Goal: Task Accomplishment & Management: Manage account settings

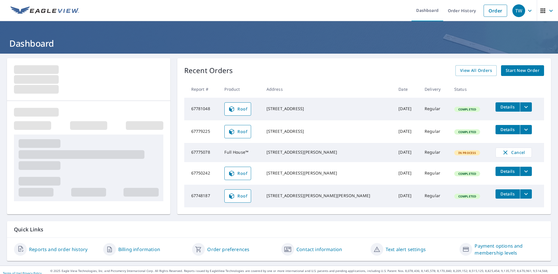
click at [520, 133] on button "filesDropdownBtn-67779225" at bounding box center [526, 129] width 12 height 9
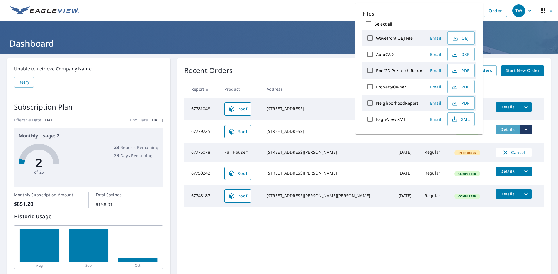
click at [499, 132] on span "Details" at bounding box center [507, 130] width 17 height 6
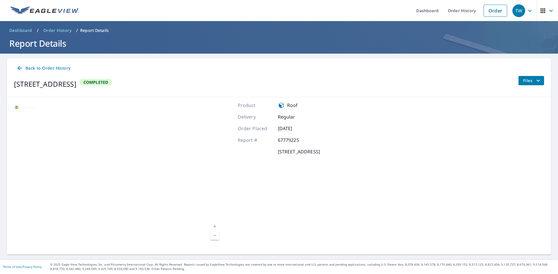
click at [526, 68] on div "Back to Order History" at bounding box center [279, 68] width 530 height 11
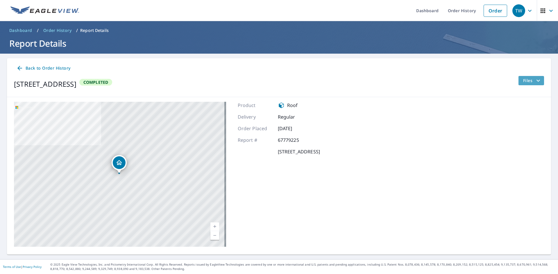
click at [524, 76] on button "Files" at bounding box center [531, 80] width 26 height 9
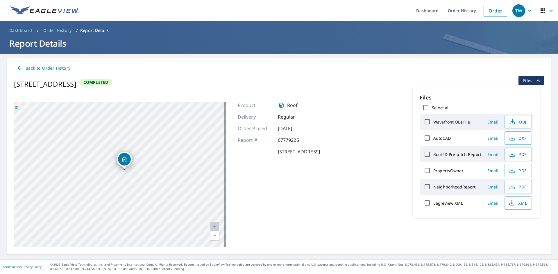
click at [440, 155] on label "Roof2D Pre-pitch Report" at bounding box center [457, 155] width 48 height 6
click at [433, 155] on input "Roof2D Pre-pitch Report" at bounding box center [427, 154] width 12 height 12
checkbox input "true"
click at [320, 231] on div "Product Roof Delivery Regular Order Placed [DATE] Report # 67779225 [STREET_ADD…" at bounding box center [279, 174] width 82 height 145
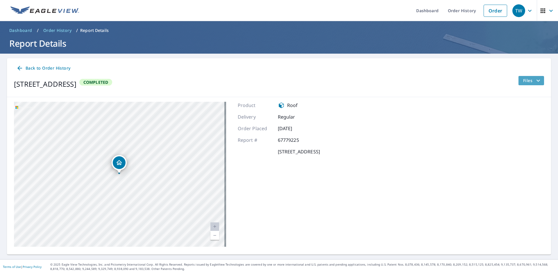
click at [523, 79] on span "Files" at bounding box center [532, 80] width 19 height 7
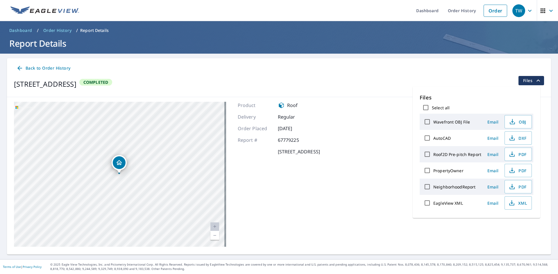
click at [493, 155] on span "Email" at bounding box center [493, 155] width 14 height 6
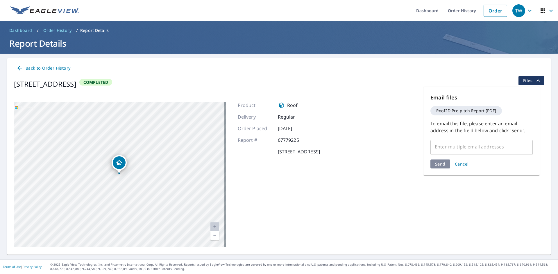
click at [470, 152] on input "text" at bounding box center [477, 146] width 88 height 11
type input "[PERSON_NAME][EMAIL_ADDRESS][DOMAIN_NAME]"
click at [442, 166] on div "Send Cancel" at bounding box center [481, 164] width 102 height 9
click at [438, 173] on span "Send" at bounding box center [440, 176] width 10 height 6
